Goal: Task Accomplishment & Management: Complete application form

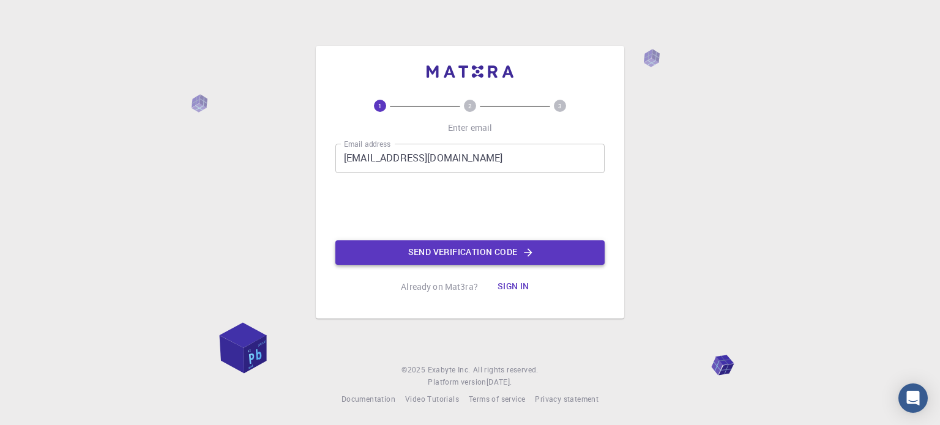
click at [568, 257] on button "Send verification code" at bounding box center [469, 253] width 269 height 24
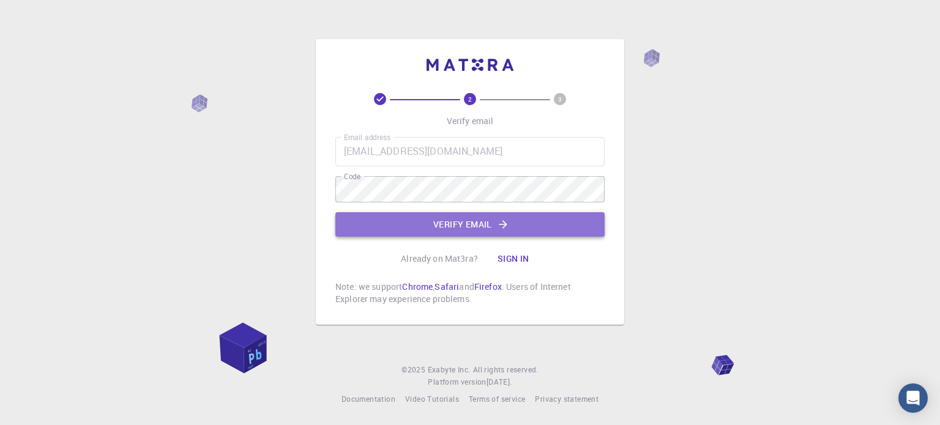
click at [420, 222] on button "Verify email" at bounding box center [469, 224] width 269 height 24
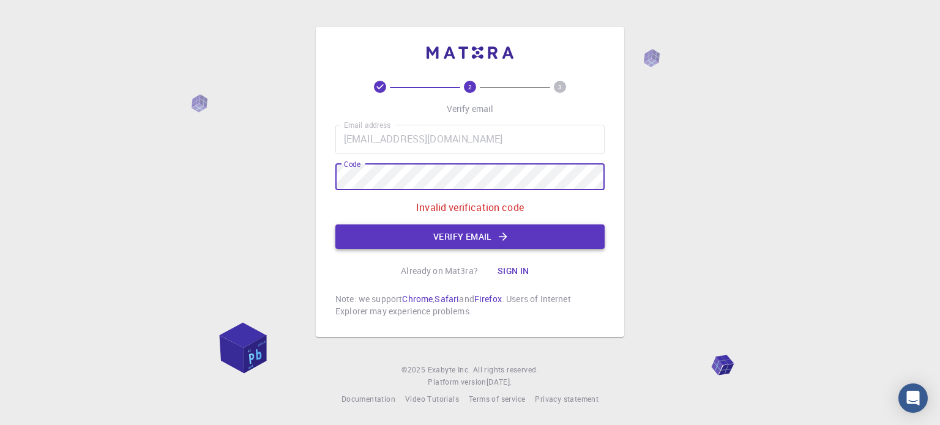
click at [464, 234] on button "Verify email" at bounding box center [469, 237] width 269 height 24
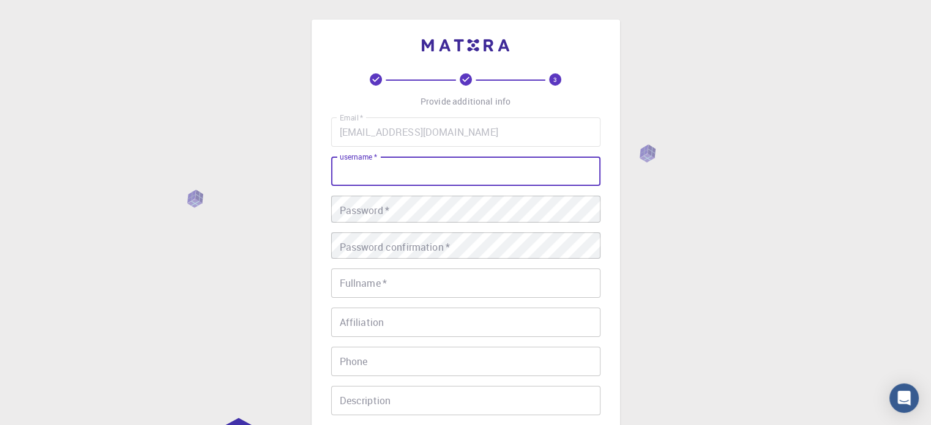
click at [381, 157] on input "username   *" at bounding box center [465, 171] width 269 height 29
type input "o"
type input "zahy"
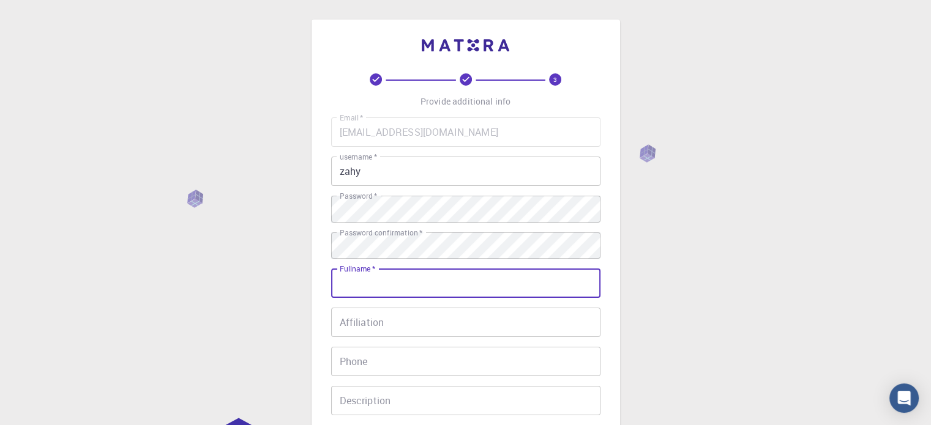
click at [385, 277] on input "Fullname   *" at bounding box center [465, 283] width 269 height 29
type input "[PERSON_NAME]"
click at [410, 308] on input "Affiliation" at bounding box center [465, 322] width 269 height 29
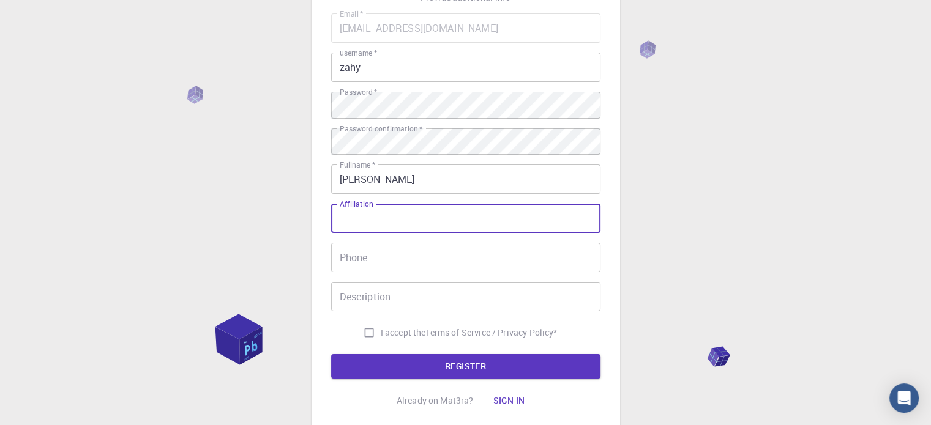
scroll to position [154, 0]
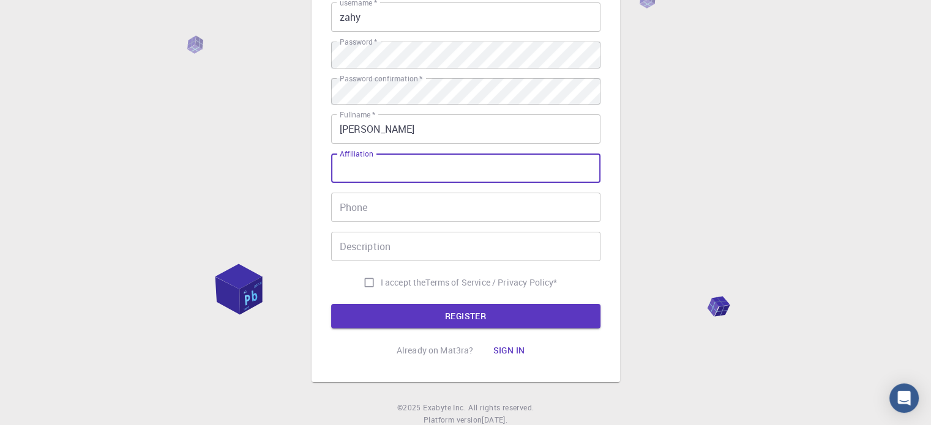
click at [381, 271] on input "I accept the Terms of Service / Privacy Policy *" at bounding box center [369, 282] width 23 height 23
checkbox input "true"
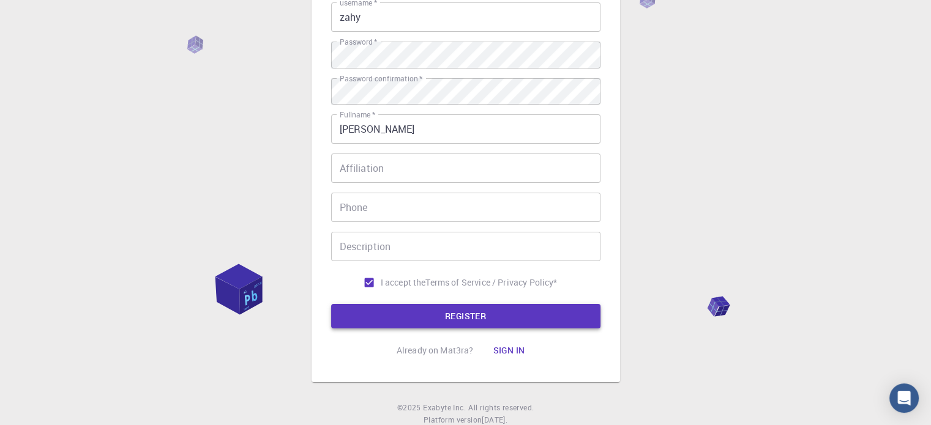
click at [403, 304] on button "REGISTER" at bounding box center [465, 316] width 269 height 24
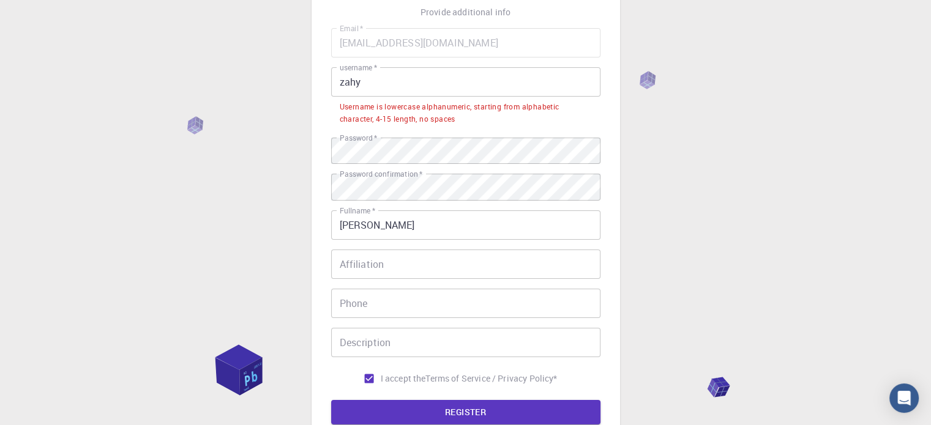
scroll to position [88, 0]
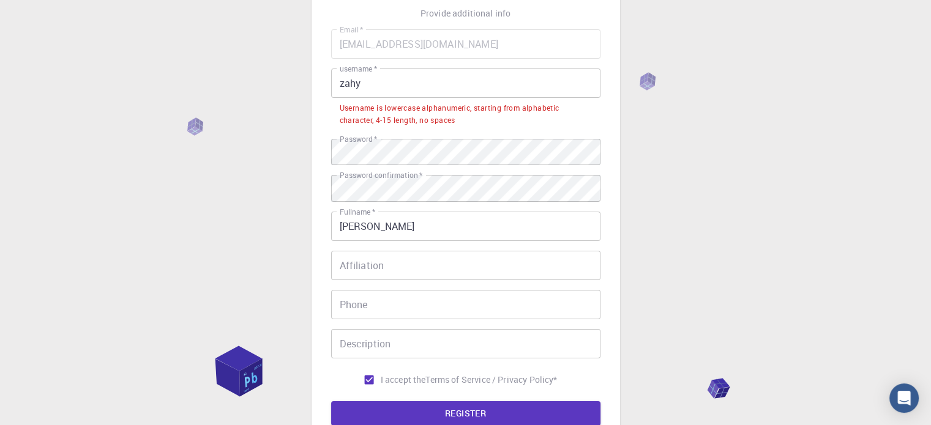
click at [394, 69] on input "zahy" at bounding box center [465, 83] width 269 height 29
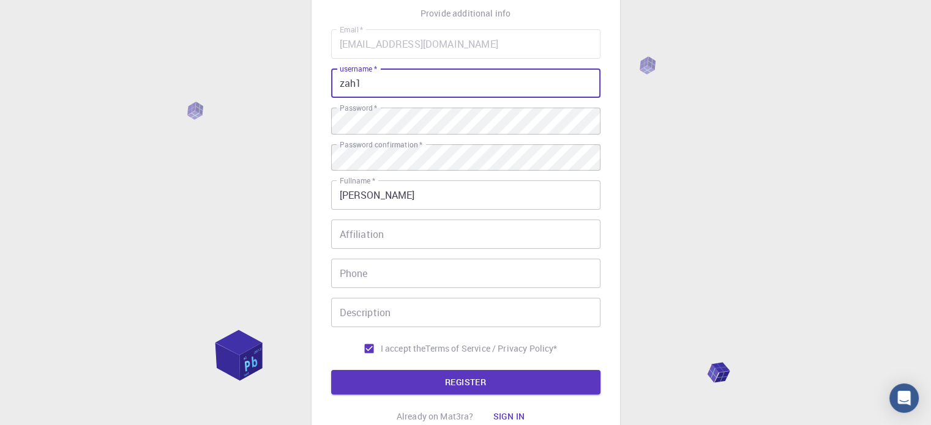
click at [347, 77] on input "zah1" at bounding box center [465, 83] width 269 height 29
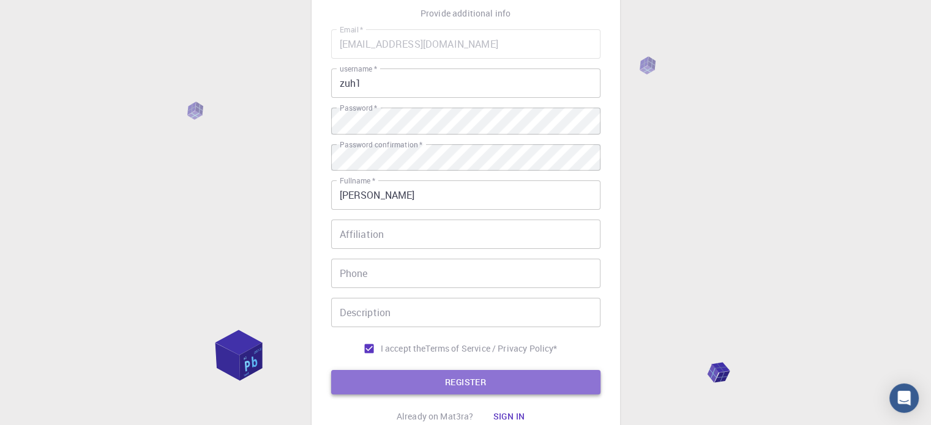
click at [489, 370] on button "REGISTER" at bounding box center [465, 382] width 269 height 24
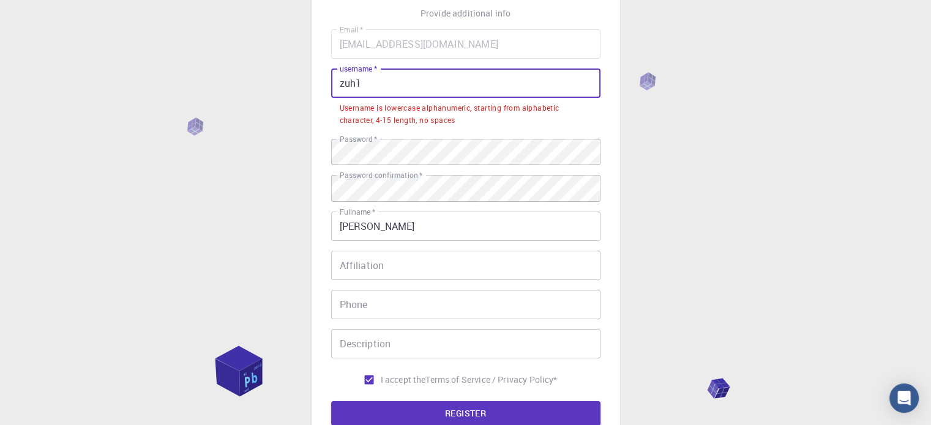
click at [407, 69] on input "zuh1" at bounding box center [465, 83] width 269 height 29
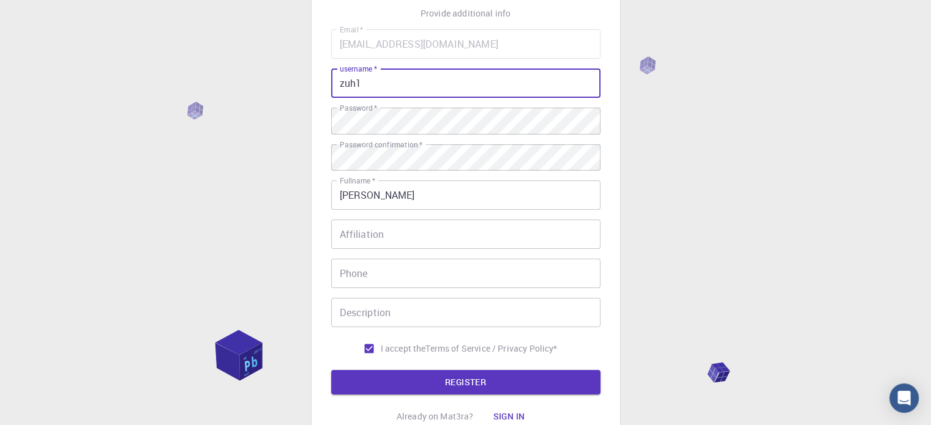
click at [342, 73] on input "zuh1" at bounding box center [465, 83] width 269 height 29
type input "dzakyzuh1"
click at [482, 370] on button "REGISTER" at bounding box center [465, 382] width 269 height 24
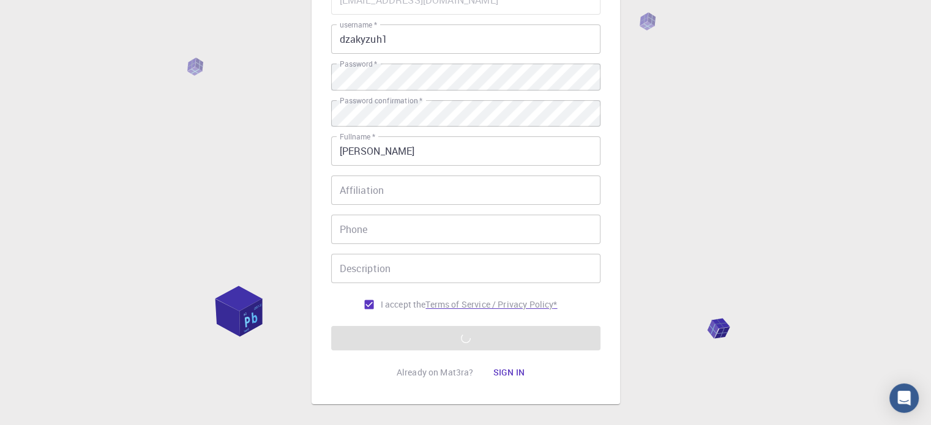
scroll to position [0, 0]
